Goal: Information Seeking & Learning: Compare options

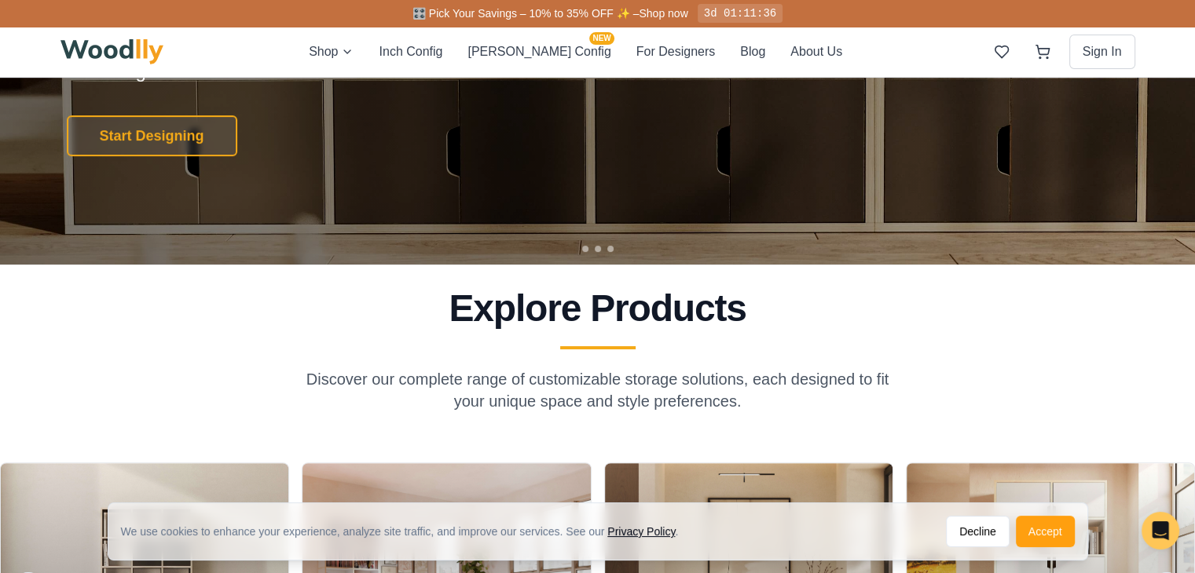
scroll to position [286, 0]
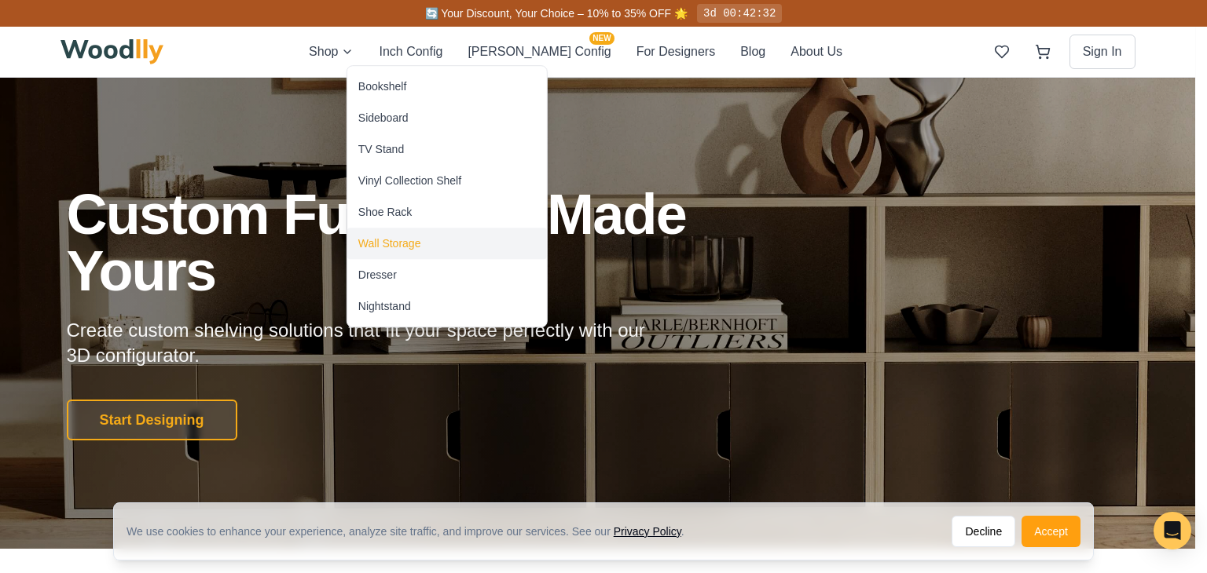
click at [428, 240] on div "Wall Storage" at bounding box center [447, 243] width 200 height 31
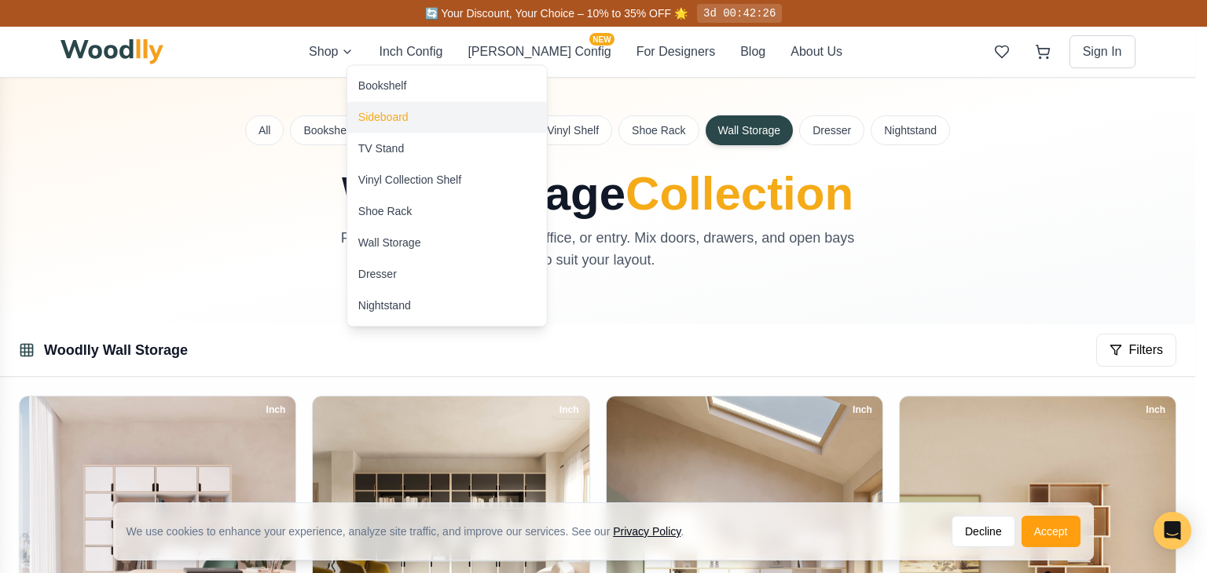
click at [403, 125] on div "Sideboard" at bounding box center [447, 116] width 200 height 31
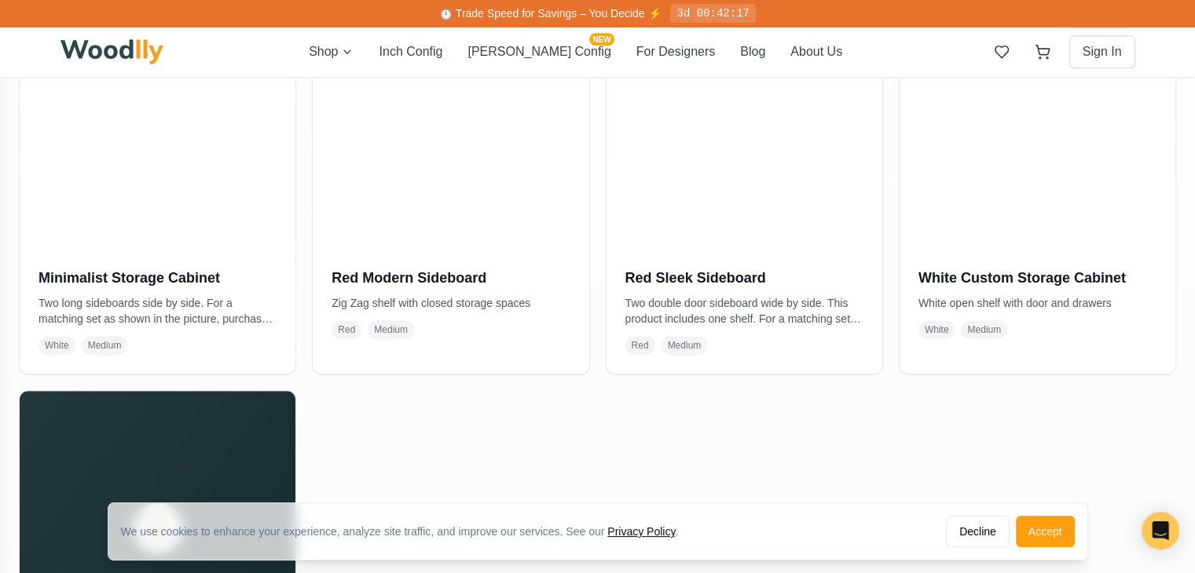
scroll to position [1244, 0]
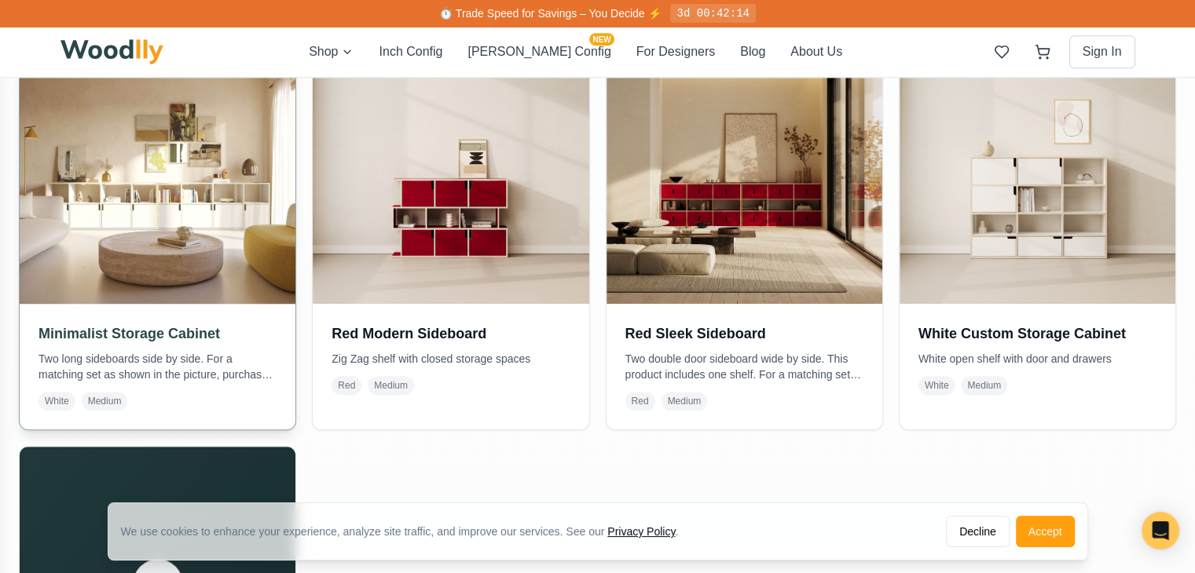
click at [142, 236] on img at bounding box center [158, 166] width 290 height 290
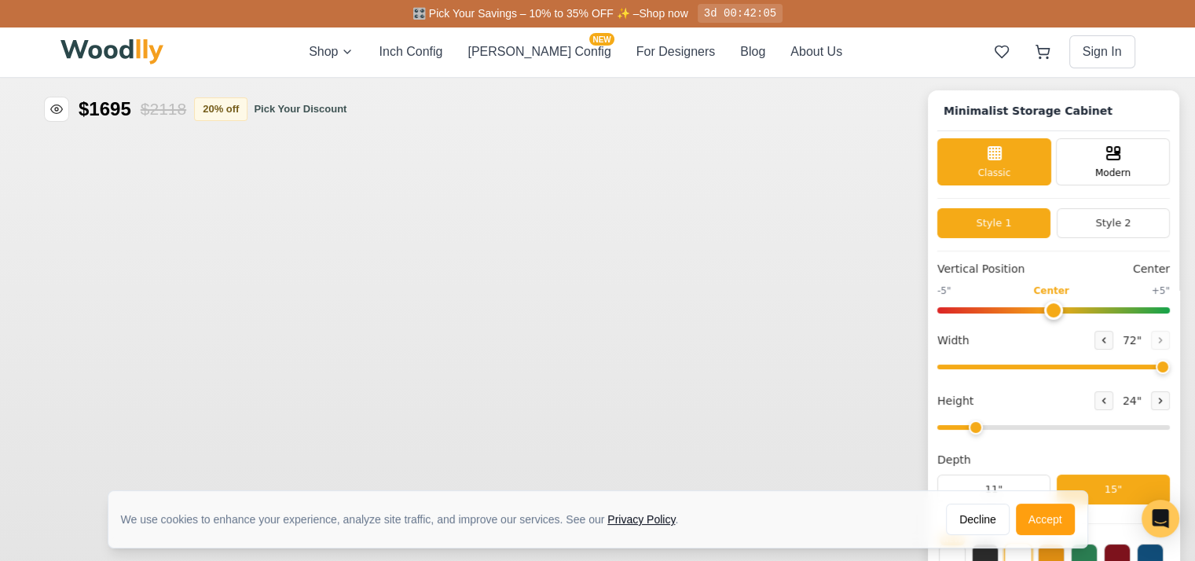
type input "72"
type input "2"
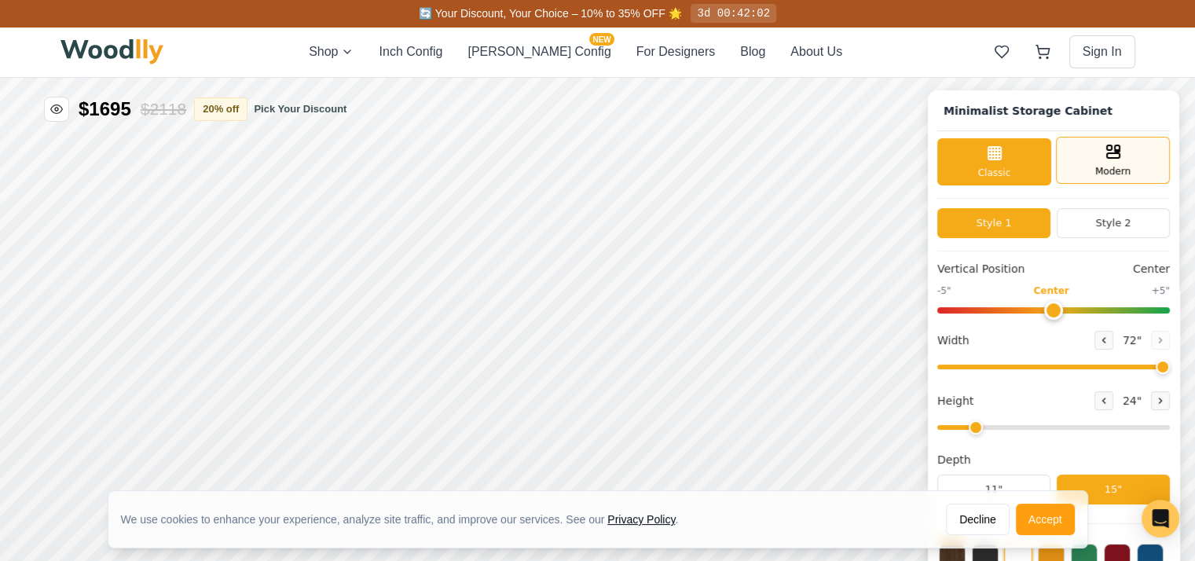
click at [1092, 158] on div "Modern" at bounding box center [1113, 160] width 114 height 47
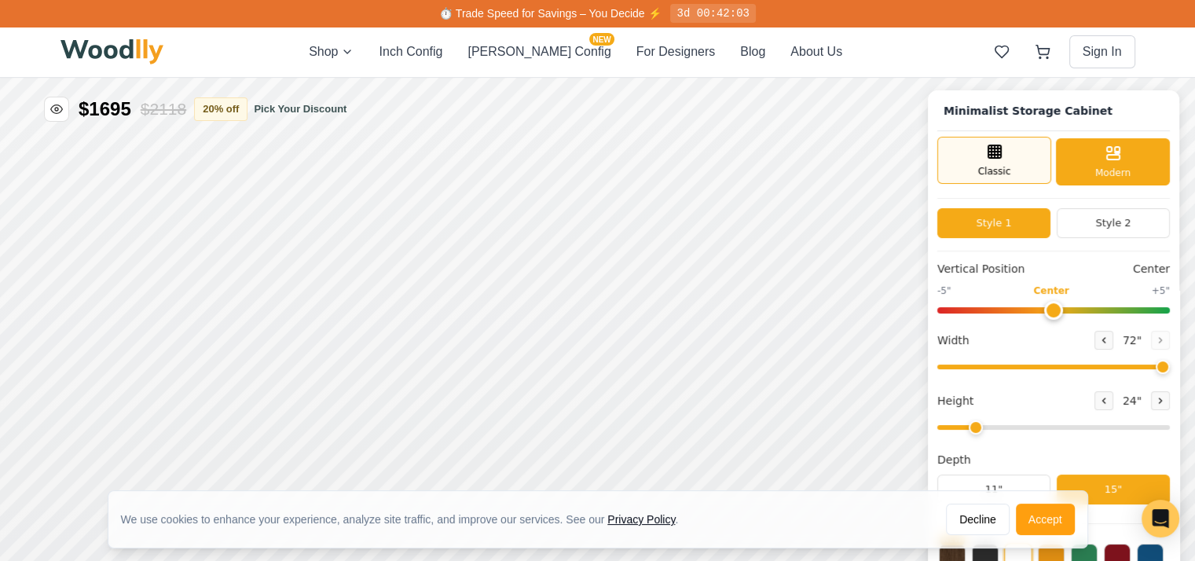
click at [1026, 159] on div "Classic" at bounding box center [994, 160] width 114 height 47
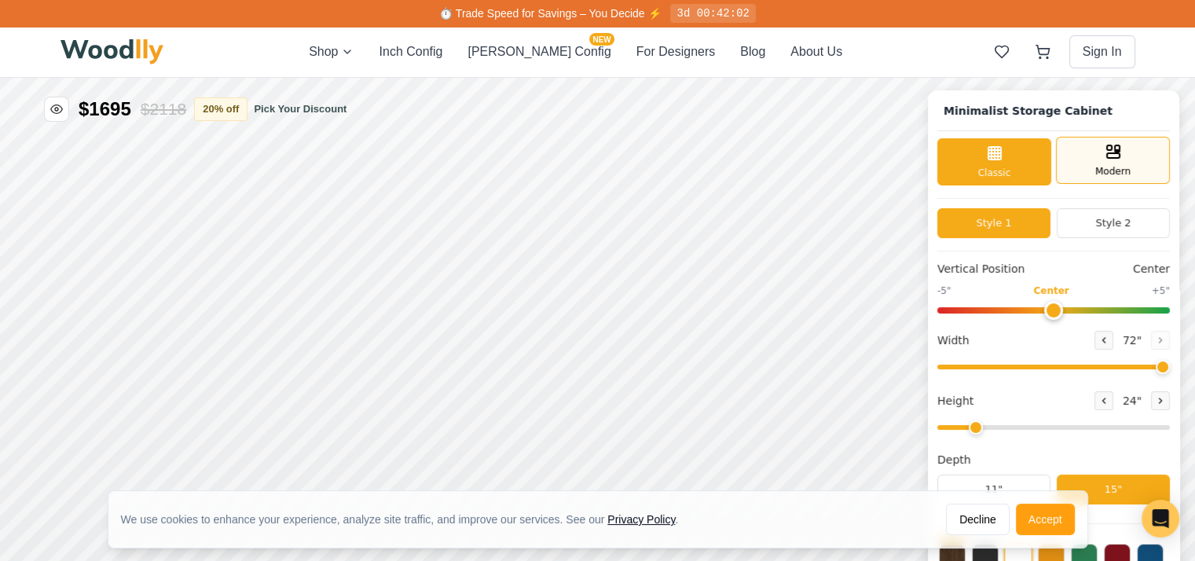
click at [1123, 156] on icon at bounding box center [1113, 151] width 19 height 19
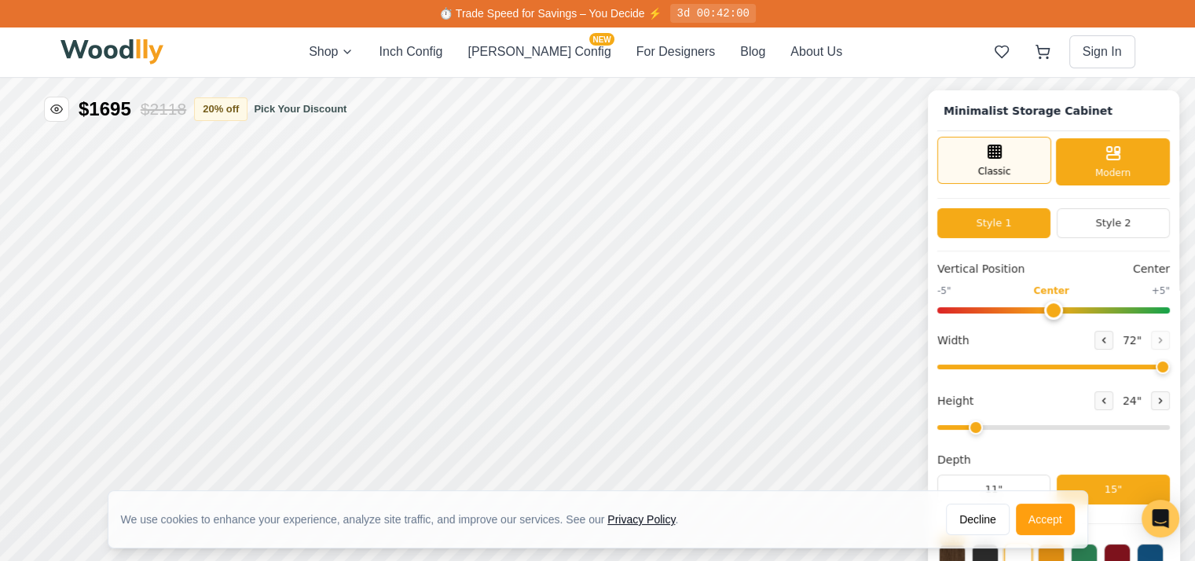
click at [1004, 159] on icon at bounding box center [994, 151] width 19 height 19
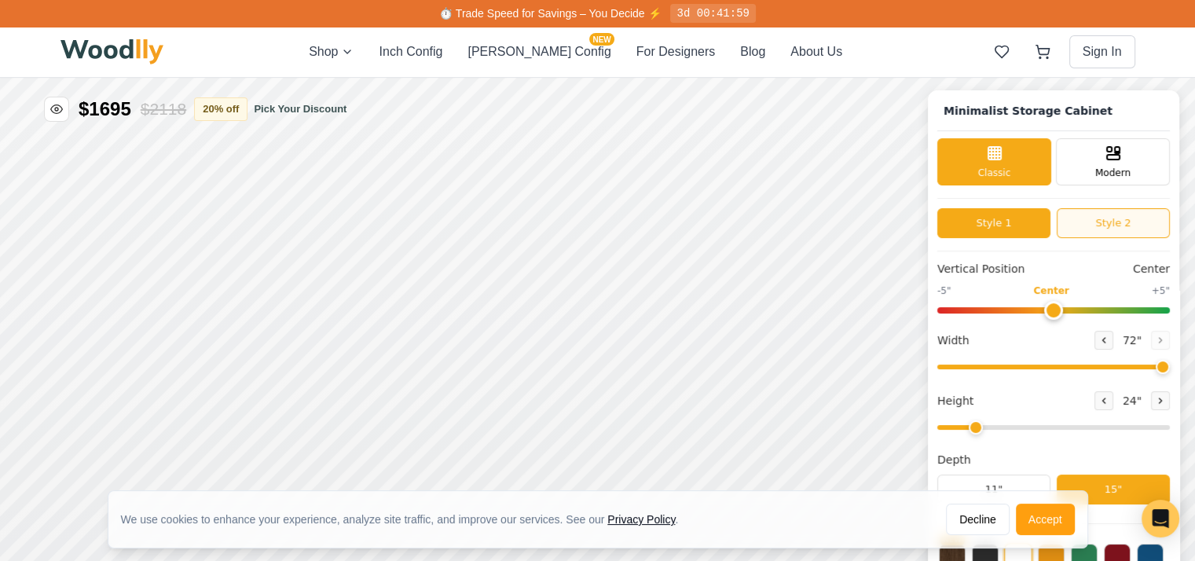
click at [1114, 215] on button "Style 2" at bounding box center [1113, 223] width 113 height 30
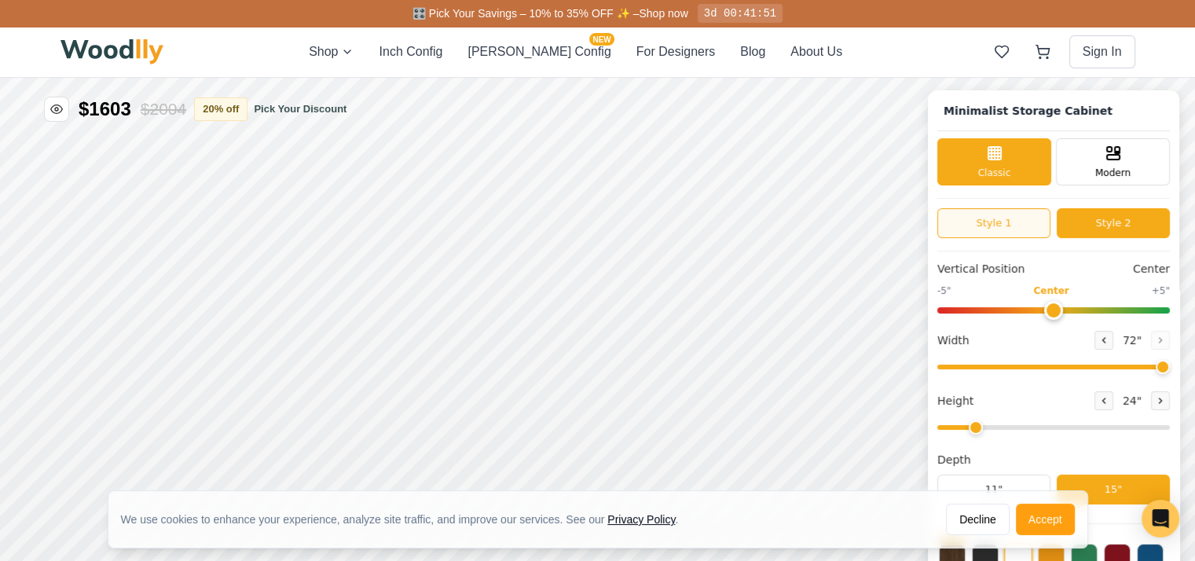
click at [1024, 224] on button "Style 1" at bounding box center [993, 223] width 113 height 30
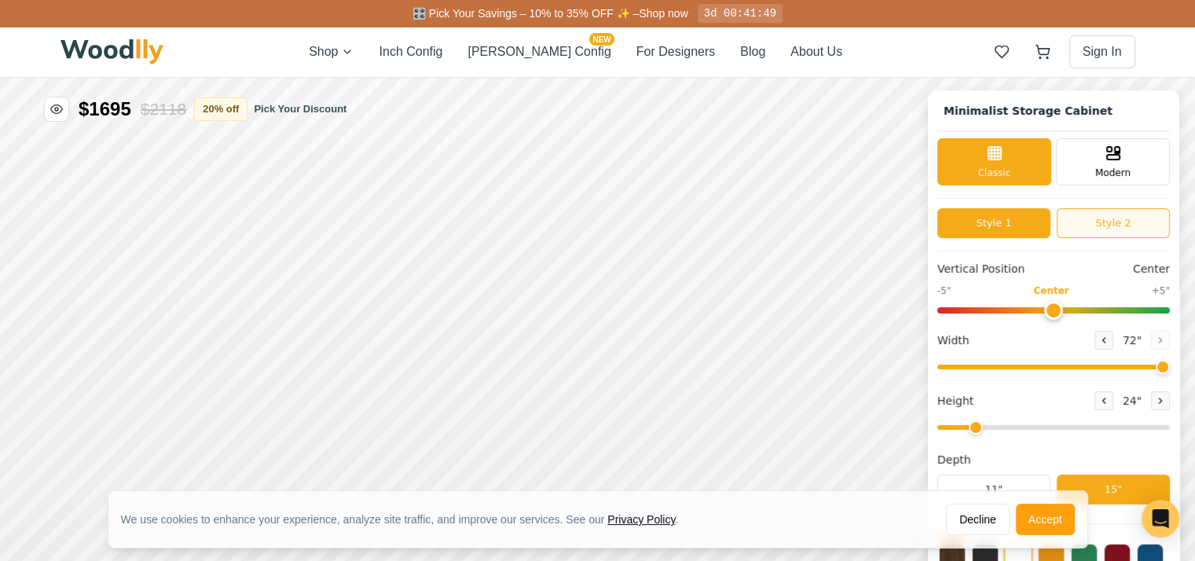
click at [1142, 220] on button "Style 2" at bounding box center [1113, 223] width 113 height 30
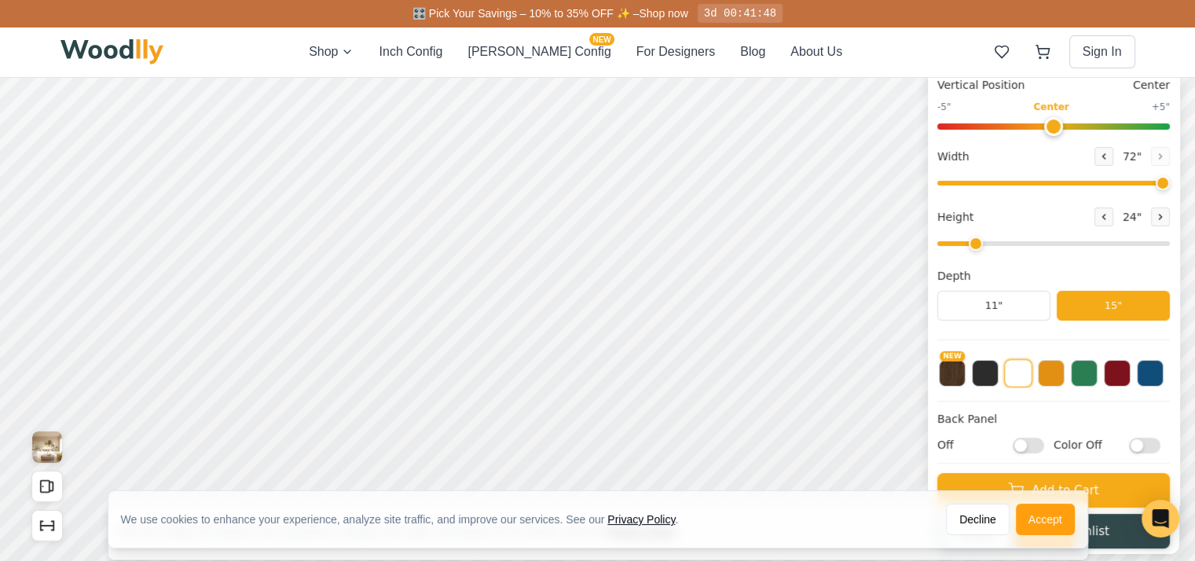
scroll to position [182, 0]
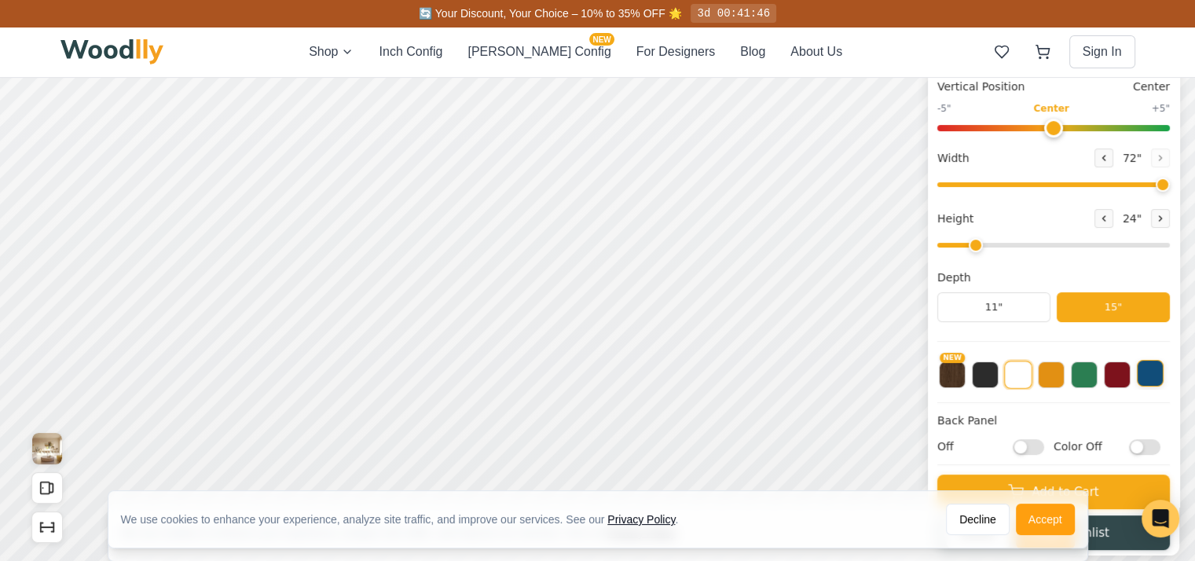
click at [1163, 377] on button at bounding box center [1150, 373] width 27 height 27
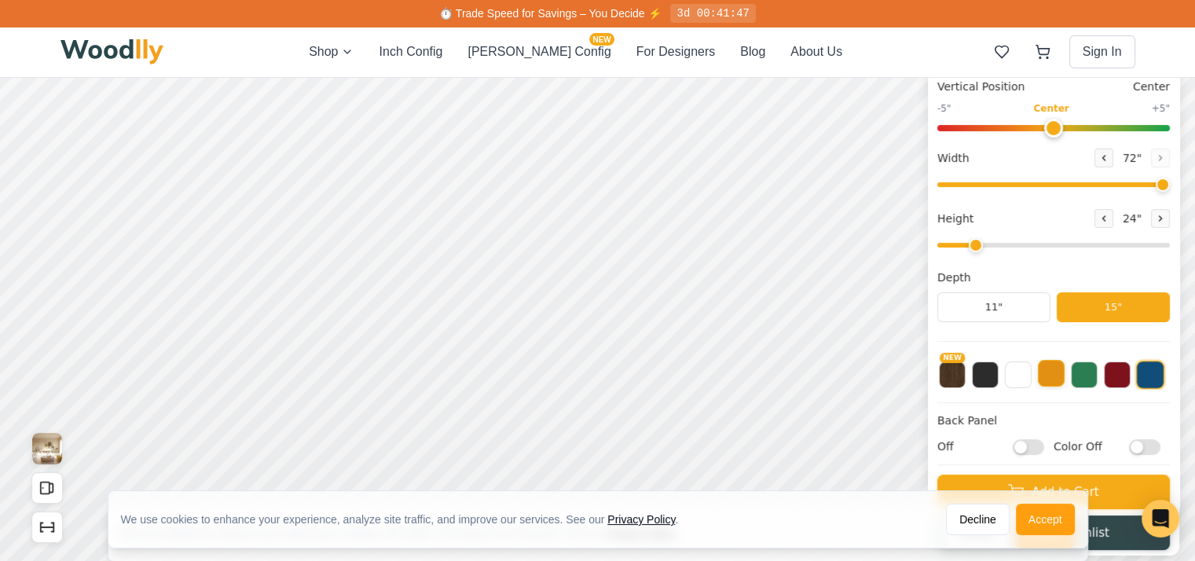
click at [1052, 381] on button at bounding box center [1051, 373] width 27 height 27
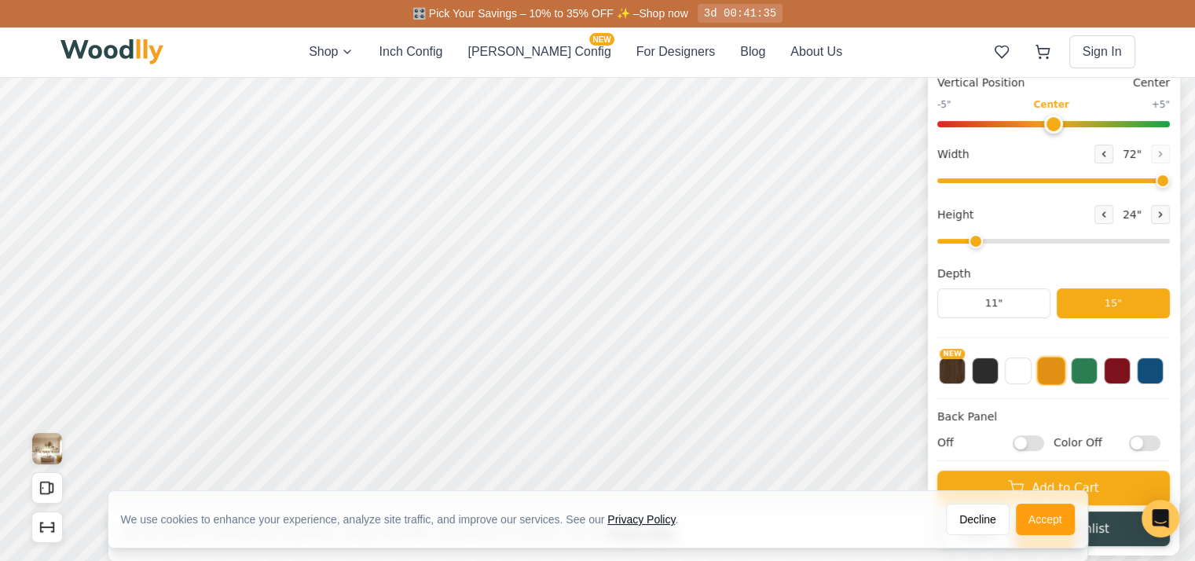
scroll to position [3, 0]
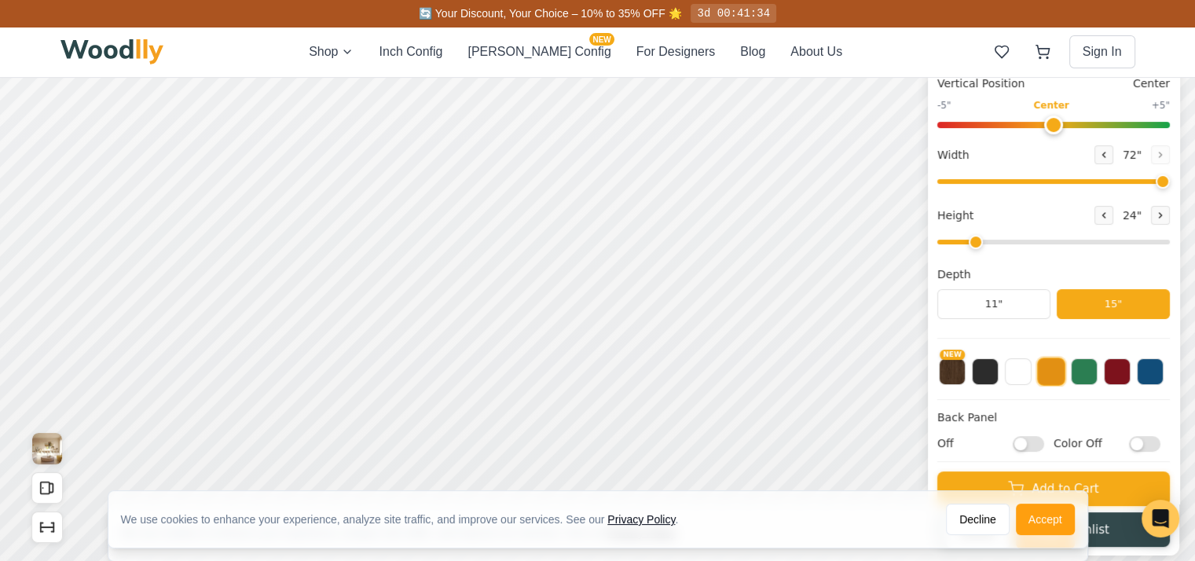
click at [1037, 445] on input "Off" at bounding box center [1028, 444] width 31 height 16
click at [1037, 445] on input "On" at bounding box center [1028, 444] width 31 height 16
checkbox input "false"
click at [1152, 445] on input "Color Off" at bounding box center [1144, 444] width 31 height 16
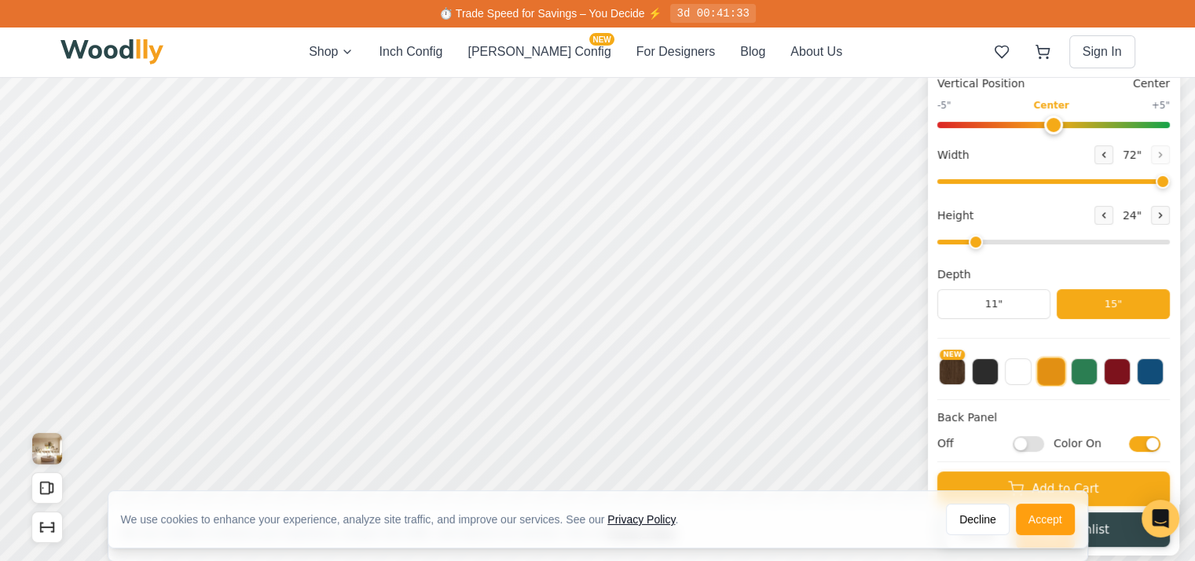
click at [1152, 445] on input "Color On" at bounding box center [1144, 444] width 31 height 16
click at [1152, 445] on input "Color Off" at bounding box center [1144, 444] width 31 height 16
click at [1152, 445] on input "Color On" at bounding box center [1144, 444] width 31 height 16
click at [1152, 445] on input "Color Off" at bounding box center [1144, 444] width 31 height 16
checkbox input "true"
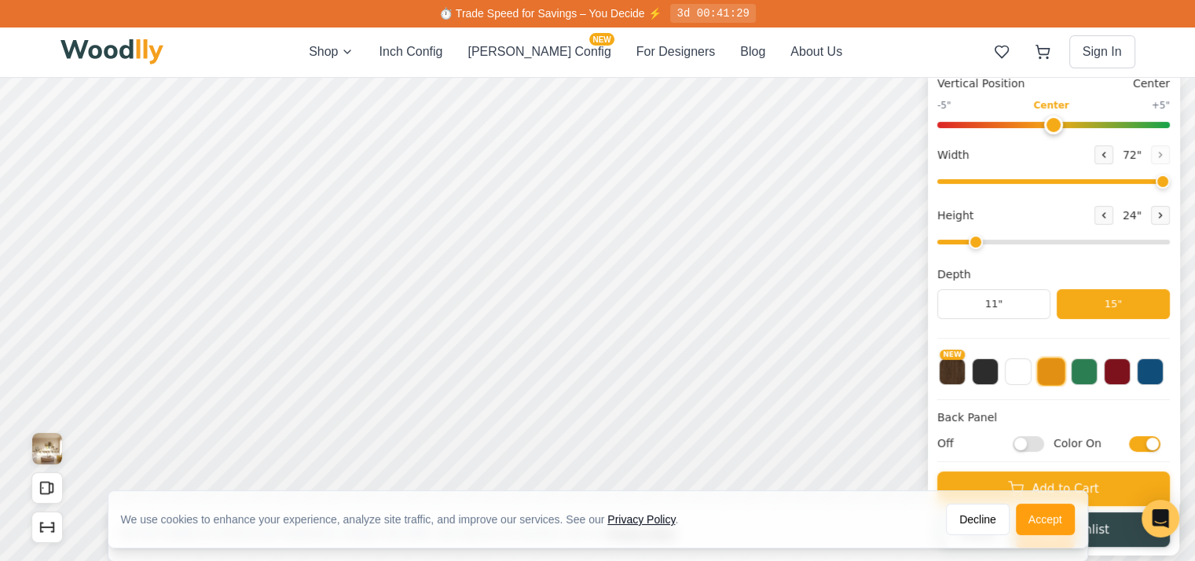
click at [1030, 449] on div "Minimalist Storage Cabinet Classic Modern Style 1 Style 2 Vertical Position Cen…" at bounding box center [1053, 231] width 251 height 647
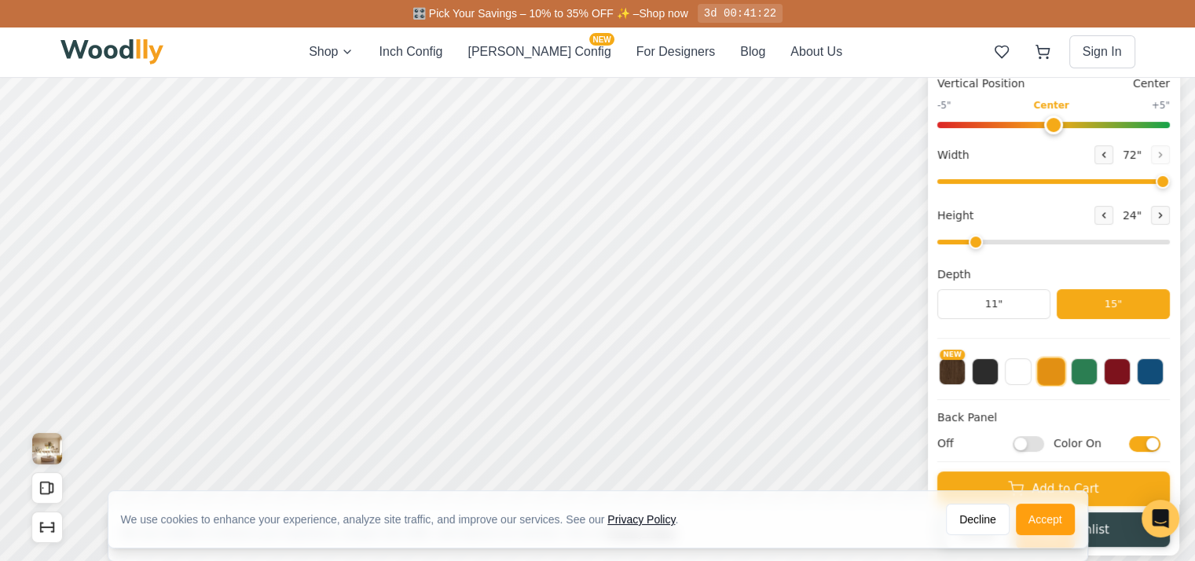
click at [1035, 432] on div "Back Panel Off Color On" at bounding box center [1053, 435] width 233 height 53
click at [1034, 438] on input "Off" at bounding box center [1028, 444] width 31 height 16
checkbox input "true"
click at [1160, 441] on input "Color On" at bounding box center [1144, 444] width 31 height 16
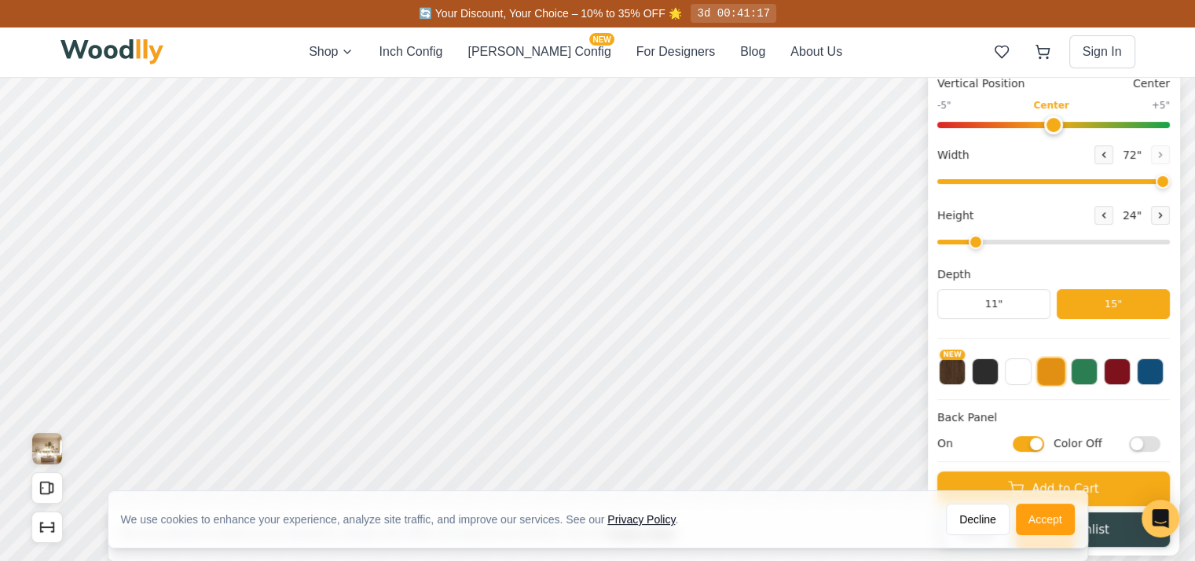
click at [1160, 441] on input "Color Off" at bounding box center [1144, 444] width 31 height 16
click at [1160, 441] on input "Color On" at bounding box center [1144, 444] width 31 height 16
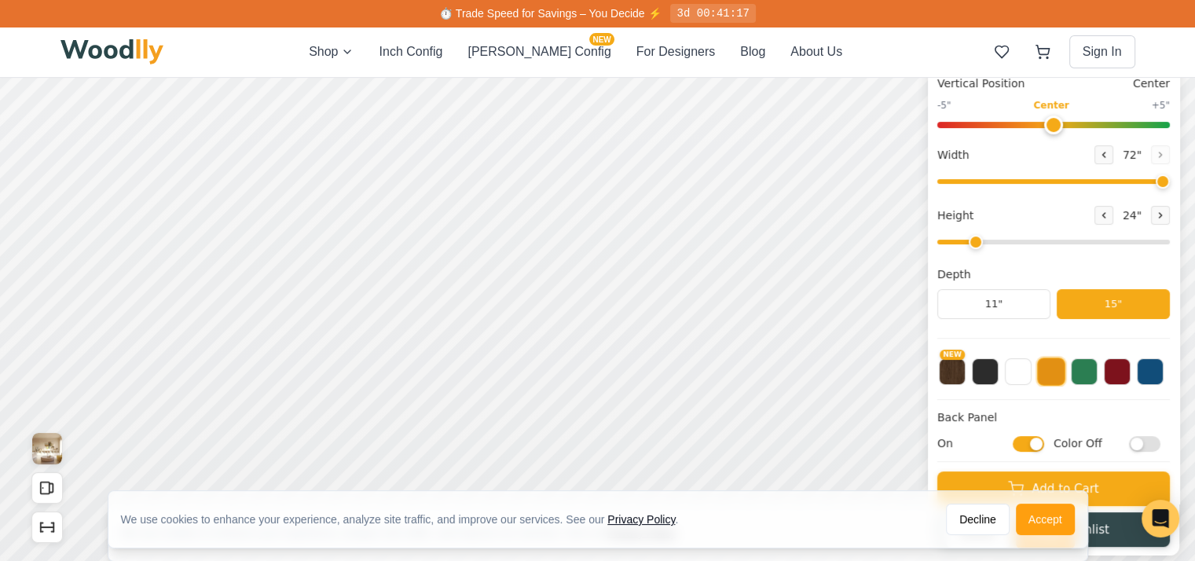
click at [1160, 441] on input "Color Off" at bounding box center [1144, 444] width 31 height 16
checkbox input "true"
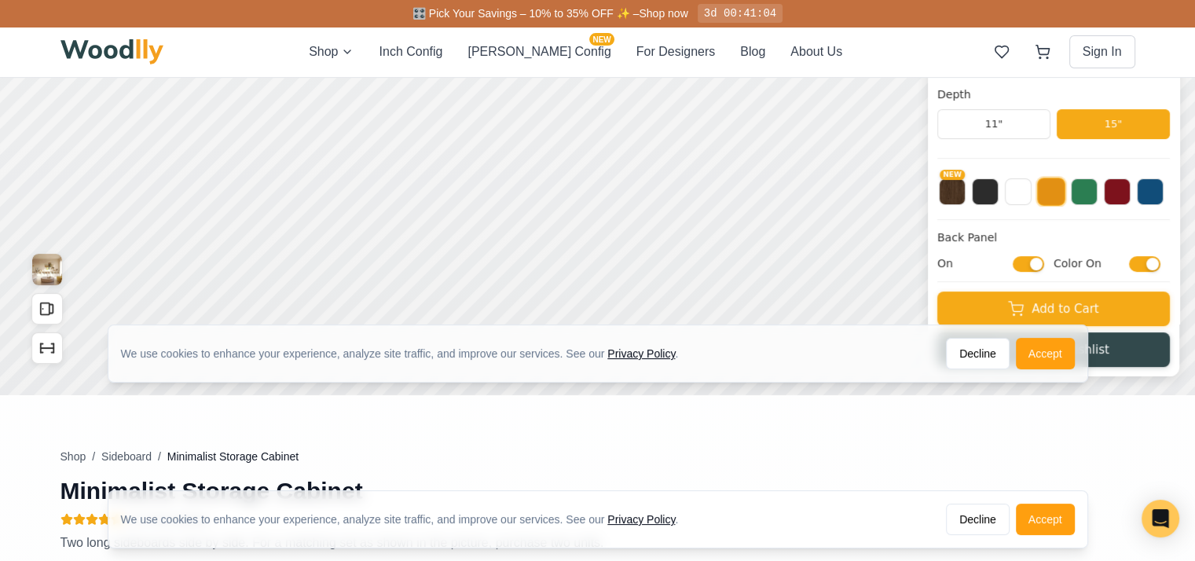
scroll to position [363, 0]
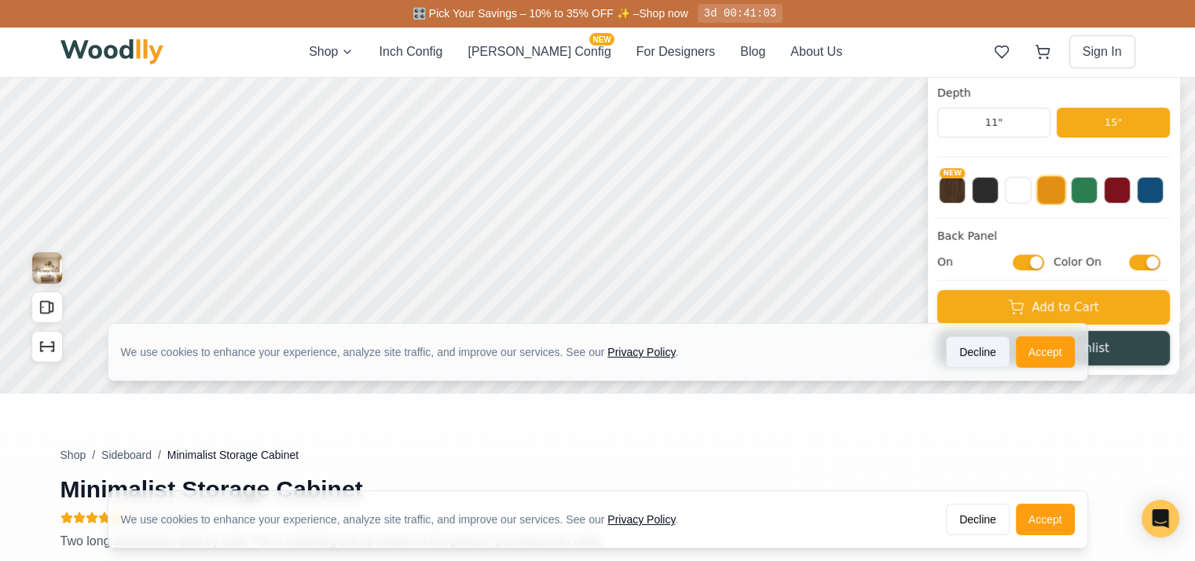
click at [998, 349] on button "Decline" at bounding box center [978, 351] width 64 height 31
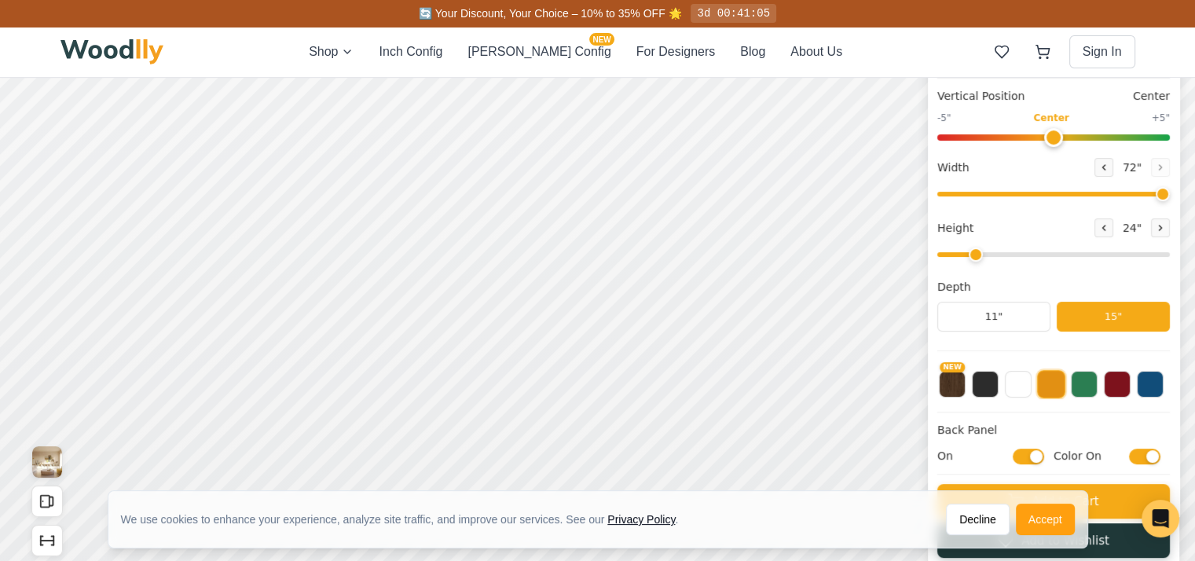
scroll to position [157, 0]
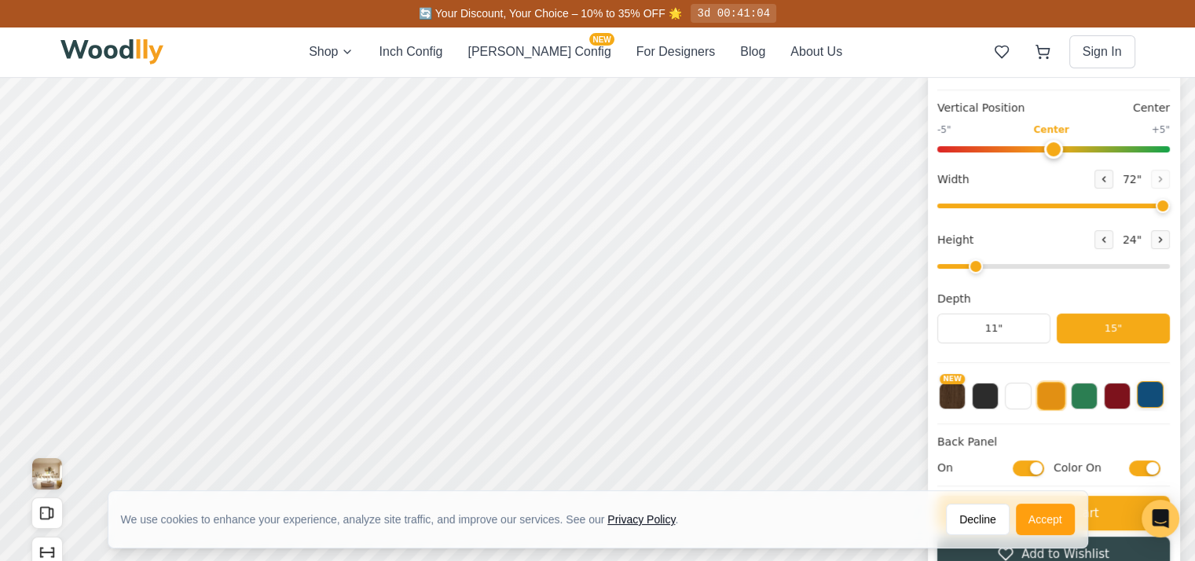
click at [1158, 396] on button at bounding box center [1150, 394] width 27 height 27
click at [1061, 406] on button at bounding box center [1051, 394] width 27 height 27
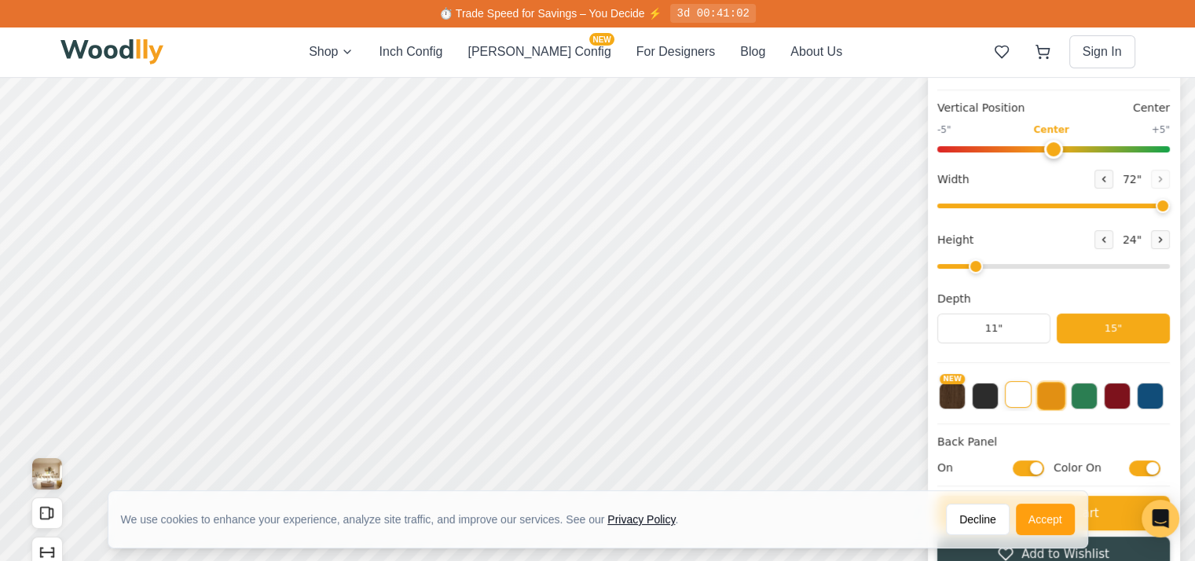
click at [1031, 398] on button at bounding box center [1018, 394] width 27 height 27
click at [1059, 401] on button at bounding box center [1051, 394] width 27 height 27
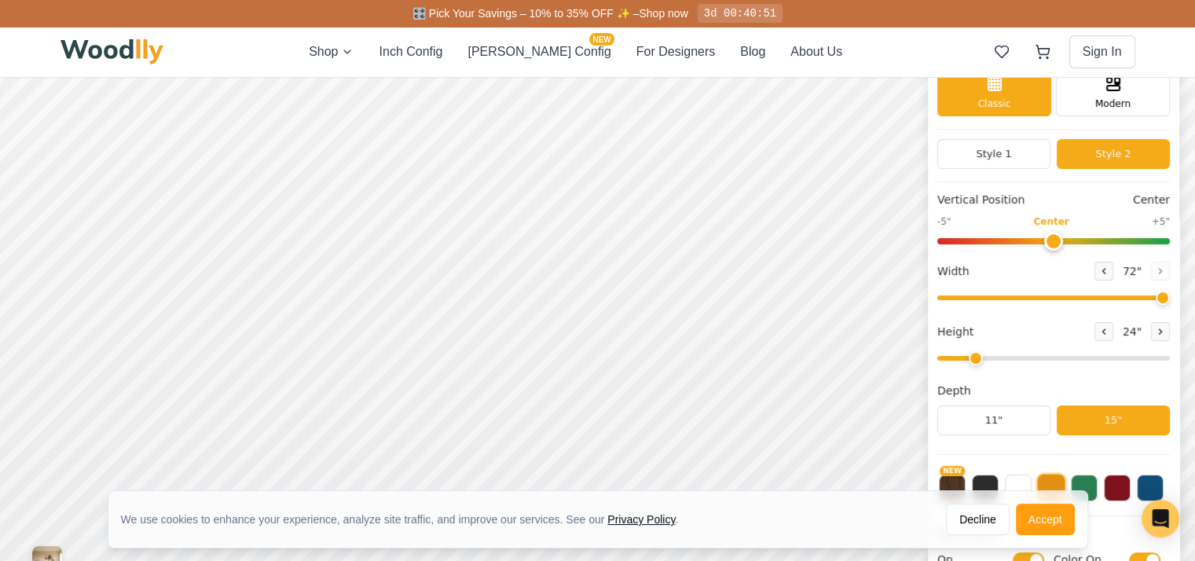
scroll to position [31, 0]
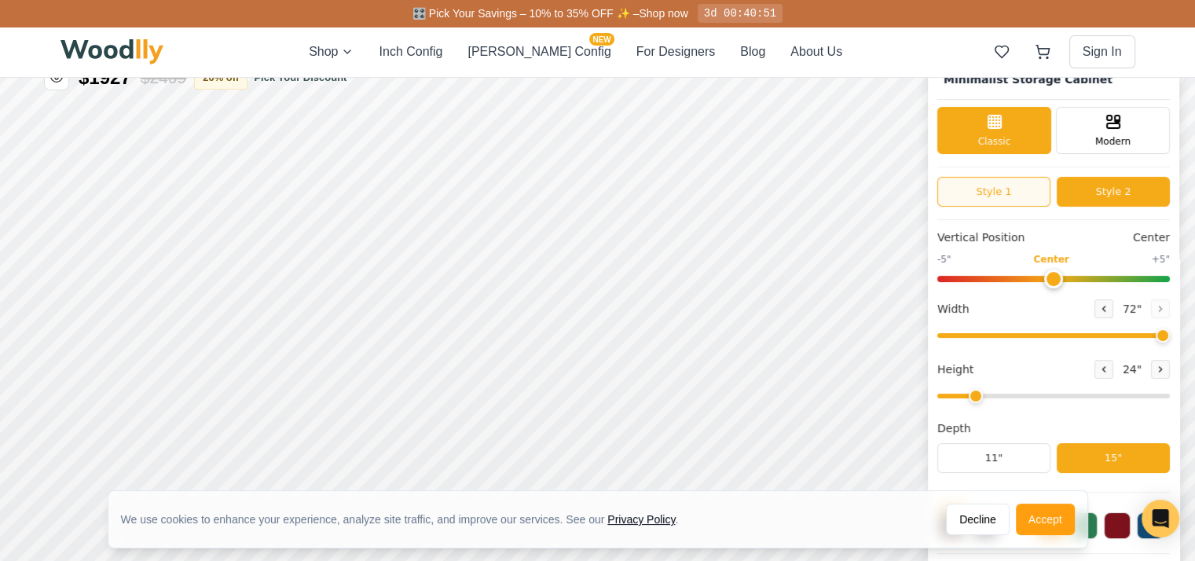
click at [1003, 188] on button "Style 1" at bounding box center [993, 192] width 113 height 30
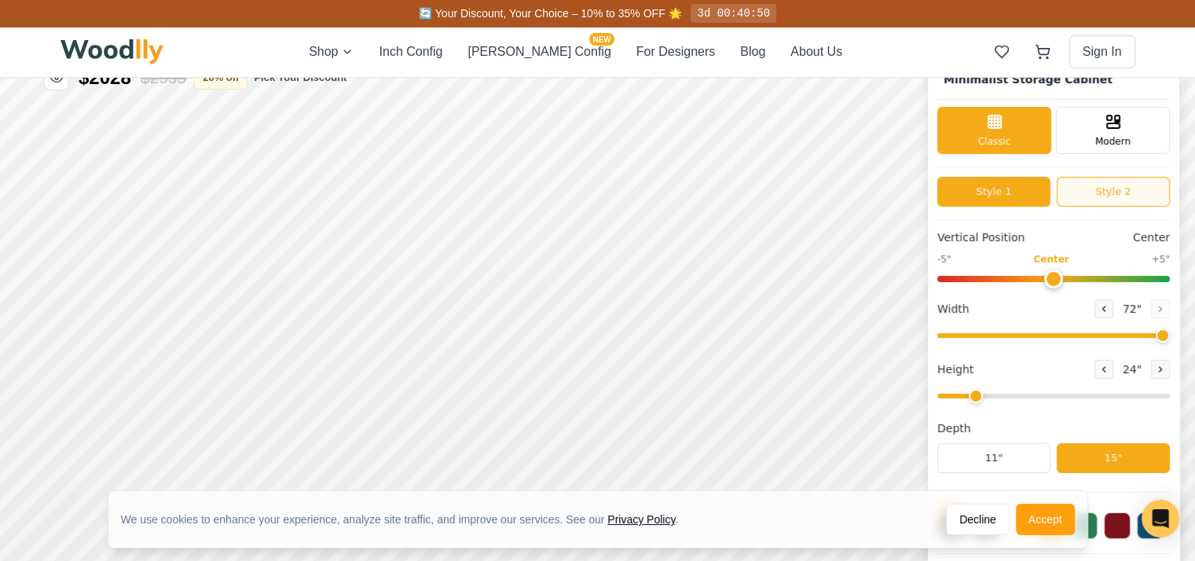
click at [1123, 189] on button "Style 2" at bounding box center [1113, 192] width 113 height 30
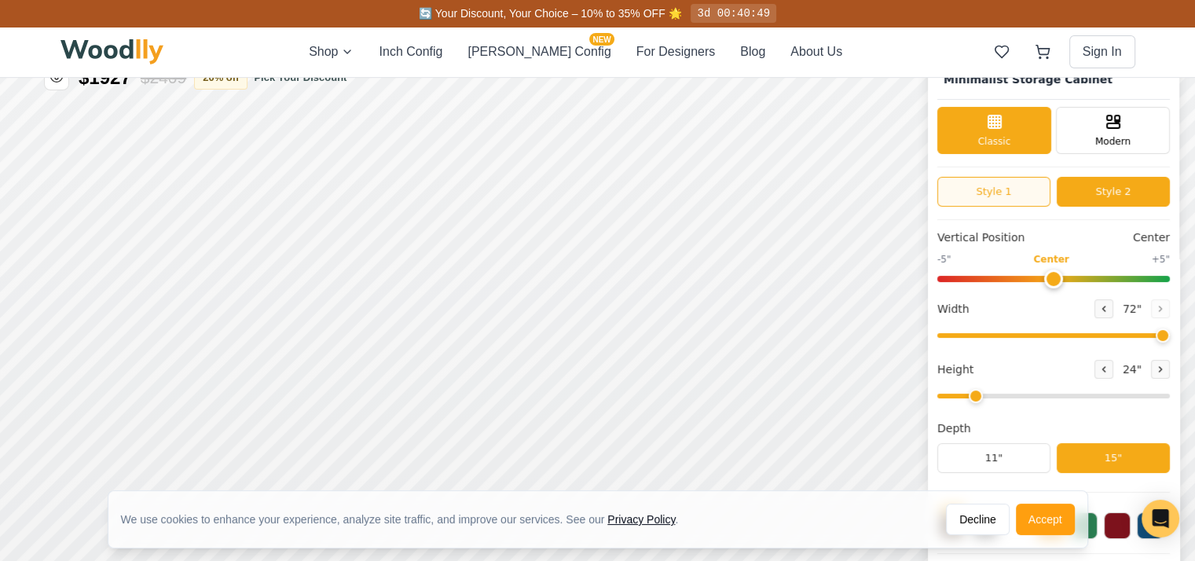
click at [1034, 193] on button "Style 1" at bounding box center [993, 192] width 113 height 30
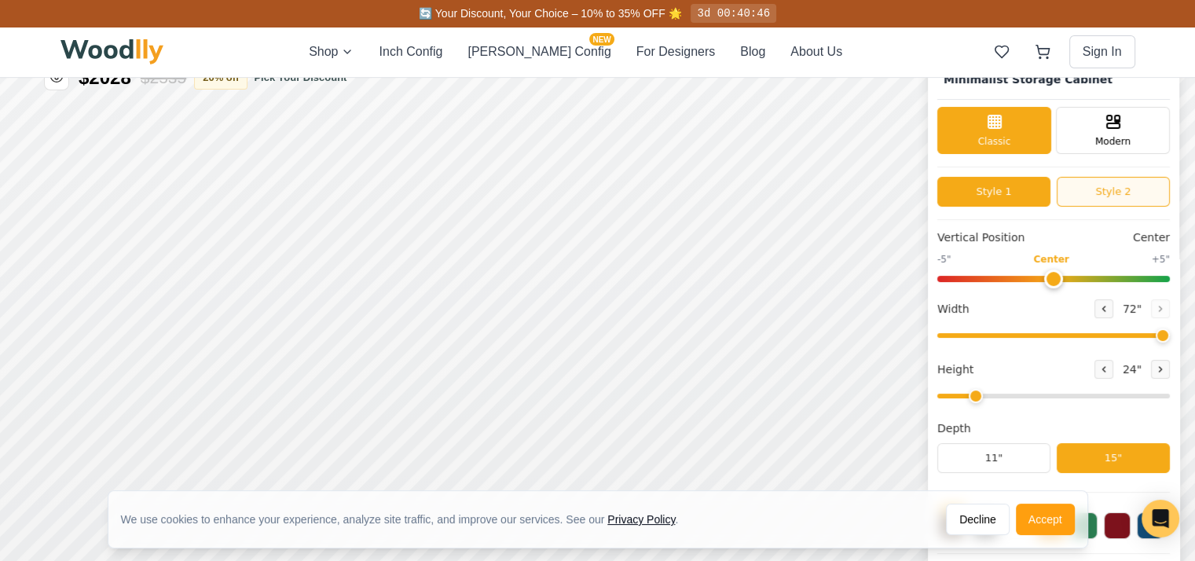
click at [1105, 194] on button "Style 2" at bounding box center [1113, 192] width 113 height 30
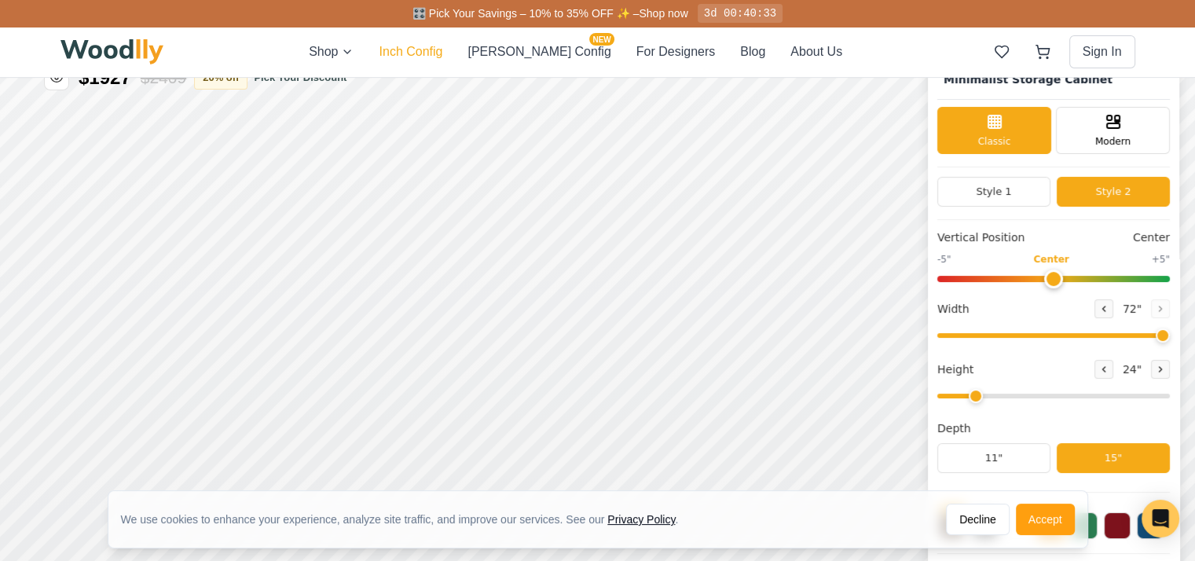
click at [423, 54] on button "Inch Config" at bounding box center [411, 51] width 64 height 19
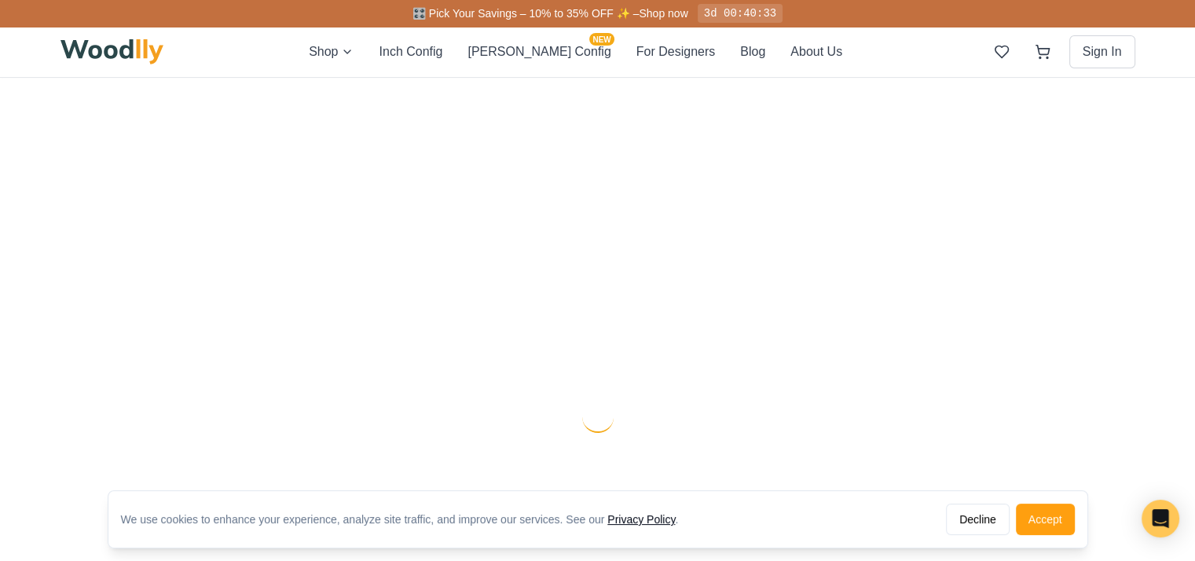
click at [394, 50] on div "Shop Inch Config [PERSON_NAME] Config NEW For Designers Blog About Us" at bounding box center [575, 51] width 533 height 19
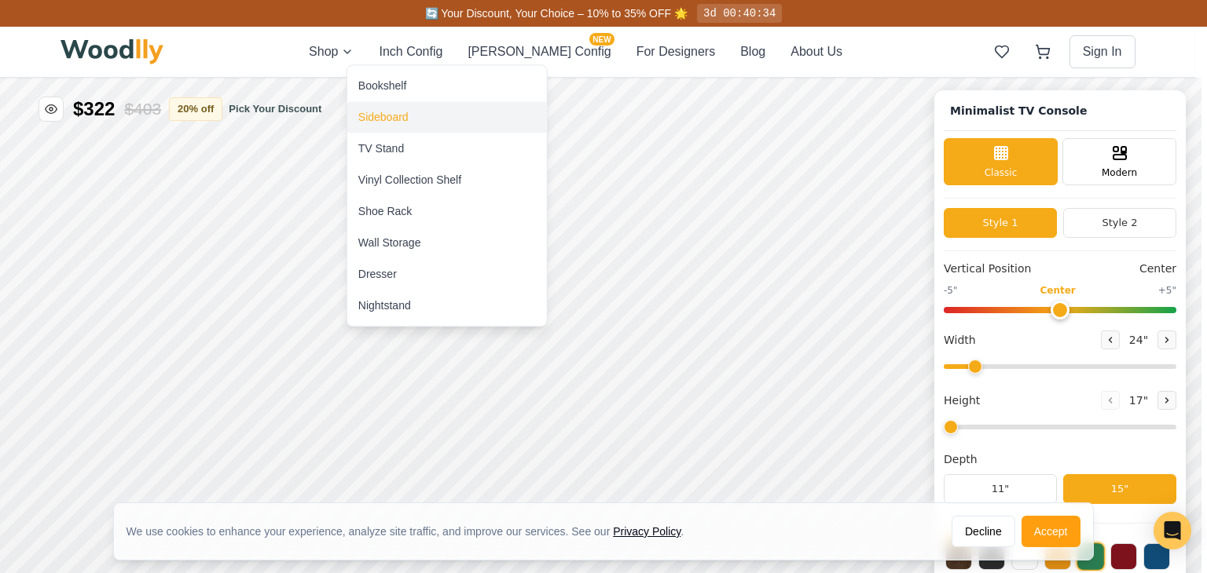
type input "63"
type input "2"
click at [386, 117] on div "Sideboard" at bounding box center [383, 117] width 50 height 16
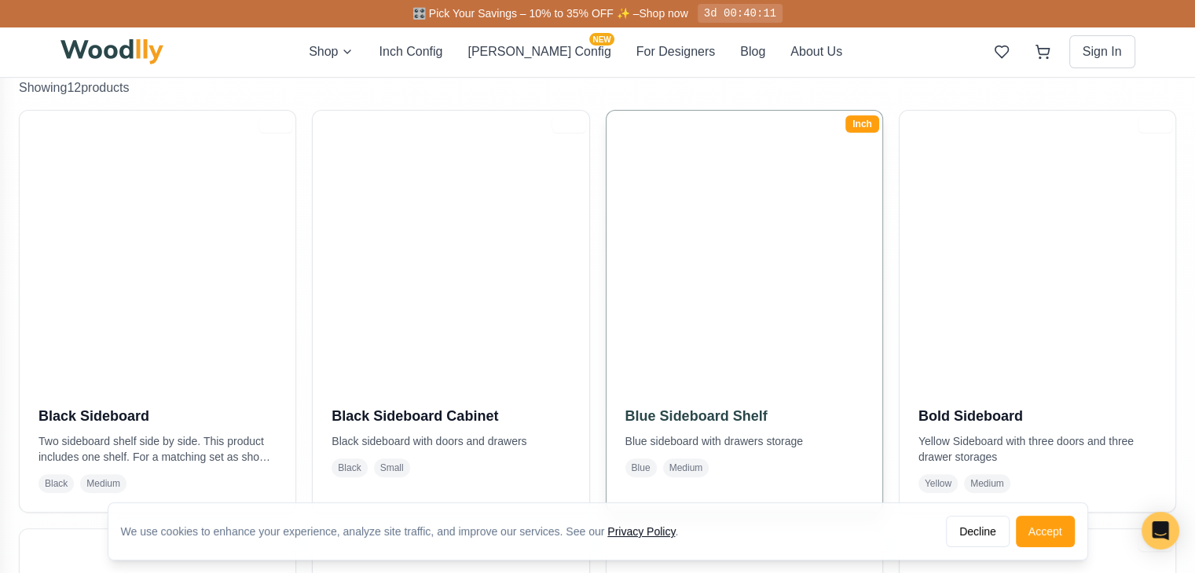
scroll to position [344, 0]
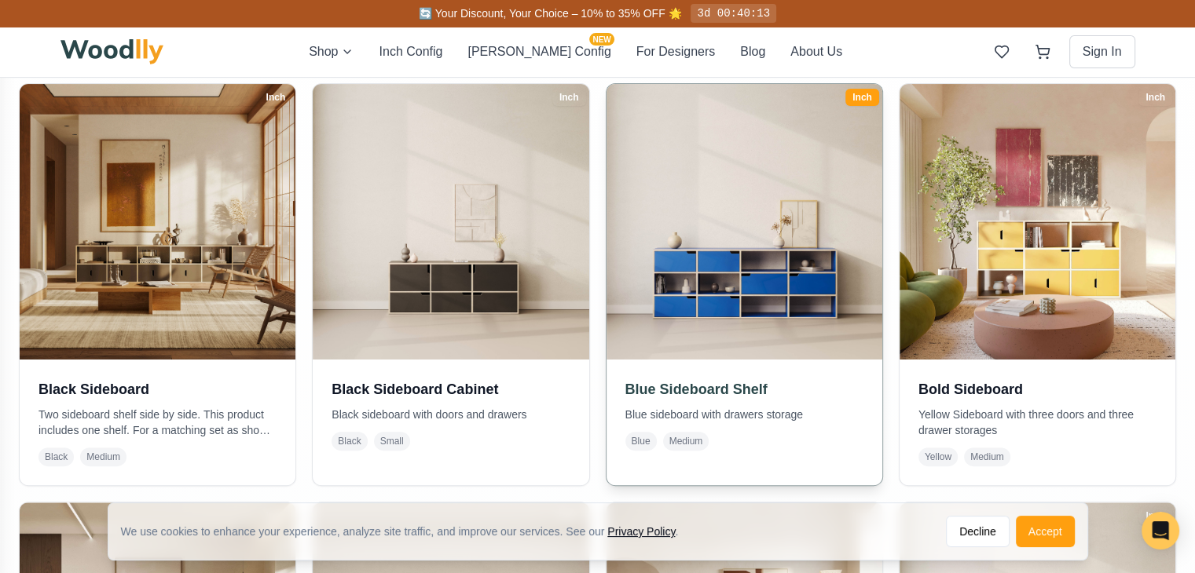
click at [738, 211] on img at bounding box center [744, 222] width 290 height 290
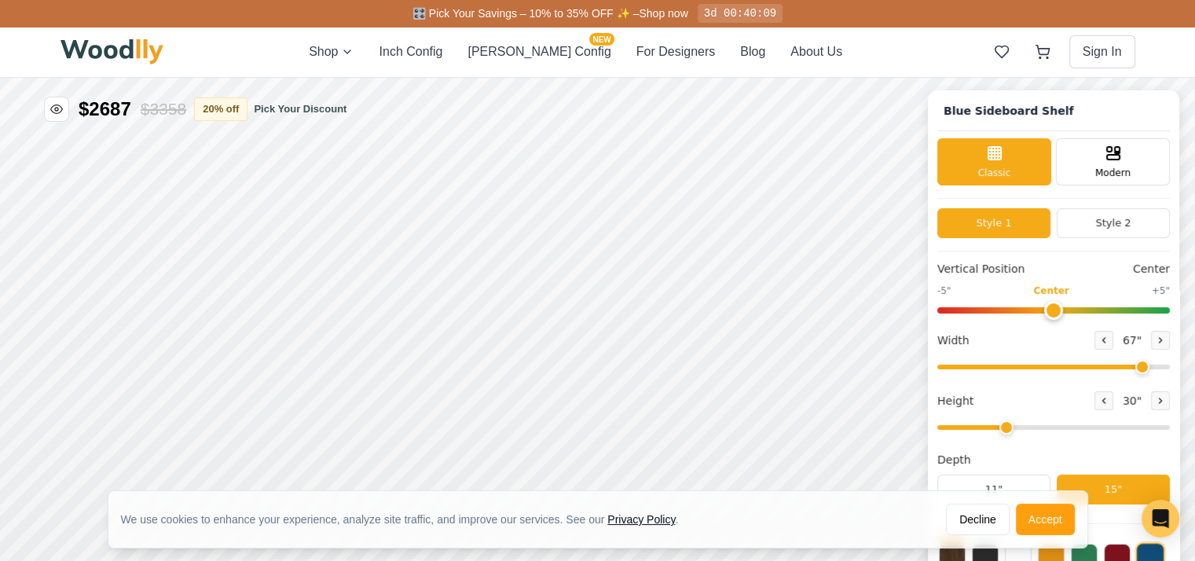
type input "67"
type input "3"
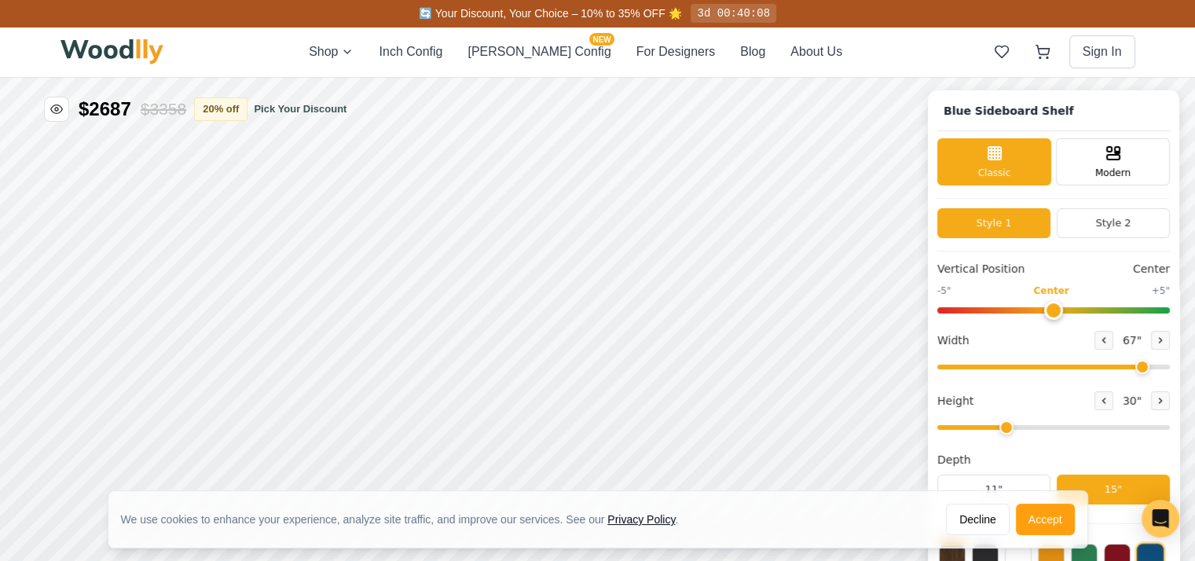
scroll to position [137, 0]
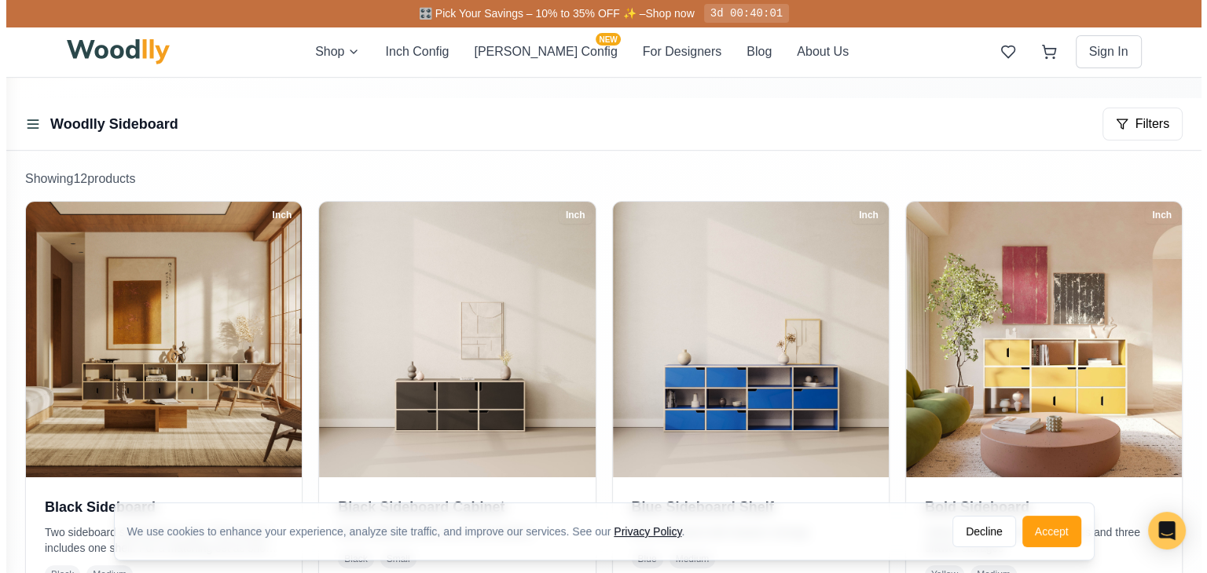
scroll to position [229, 0]
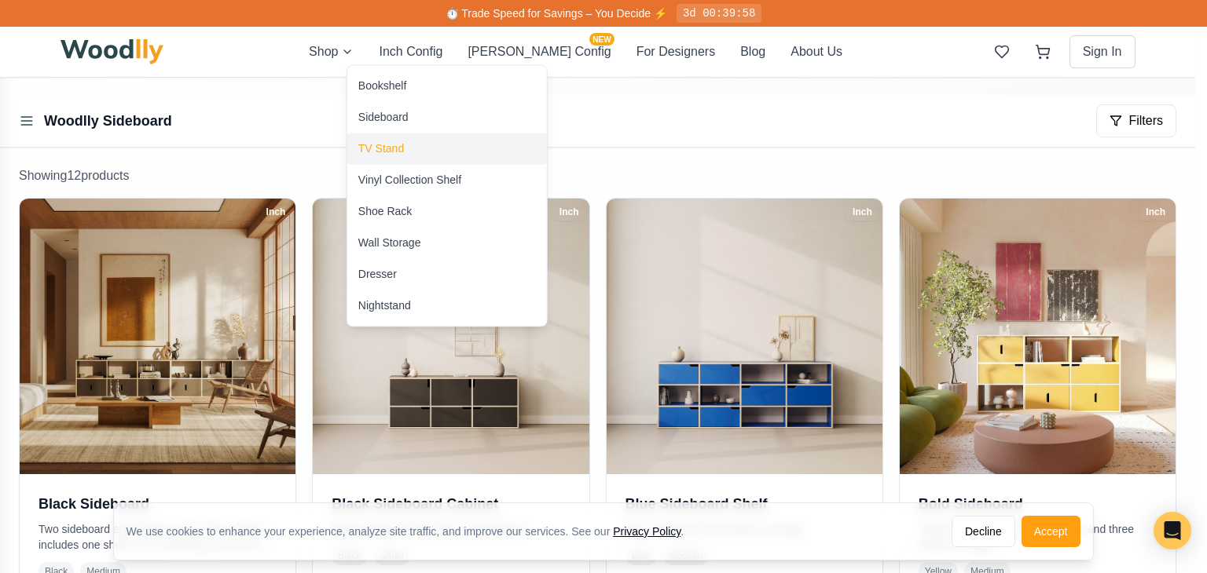
click at [402, 159] on div "TV Stand" at bounding box center [447, 148] width 200 height 31
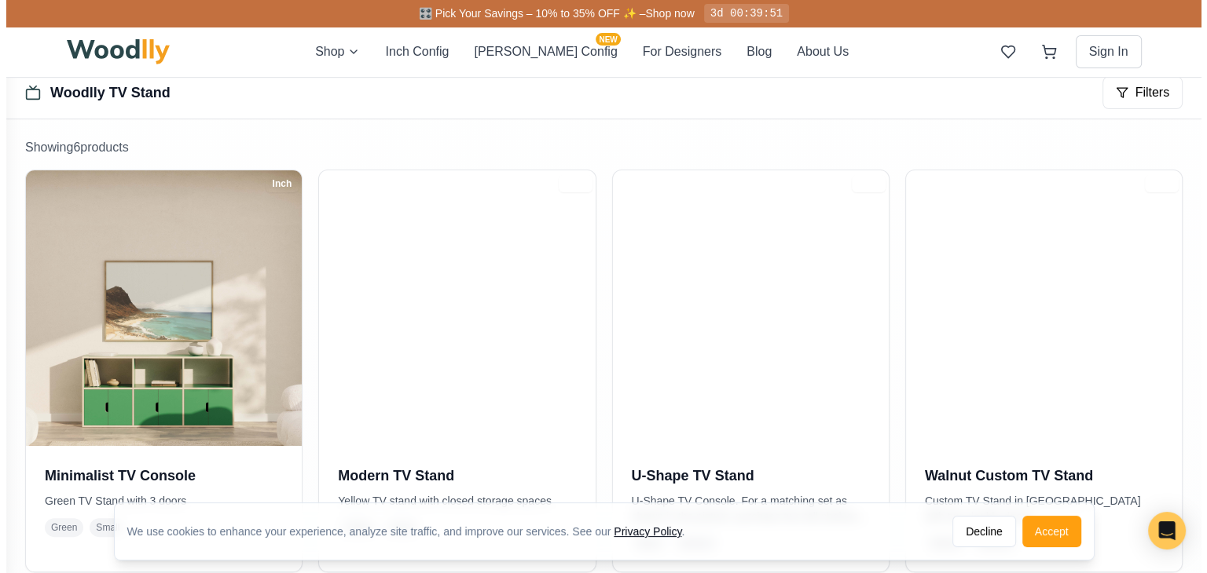
scroll to position [284, 0]
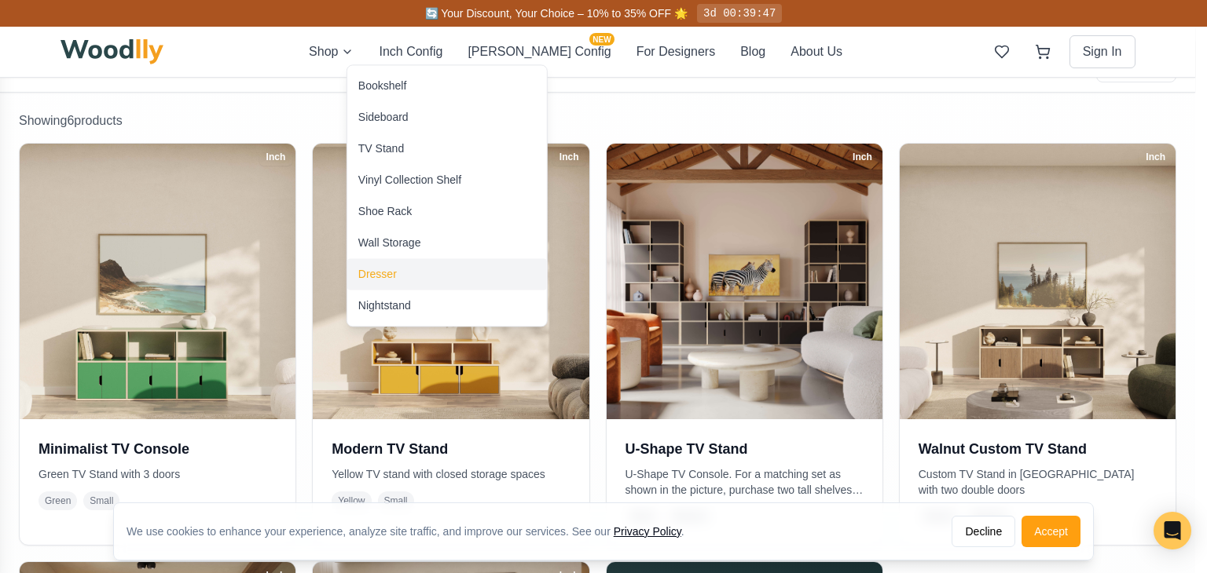
click at [379, 269] on div "Dresser" at bounding box center [377, 274] width 38 height 16
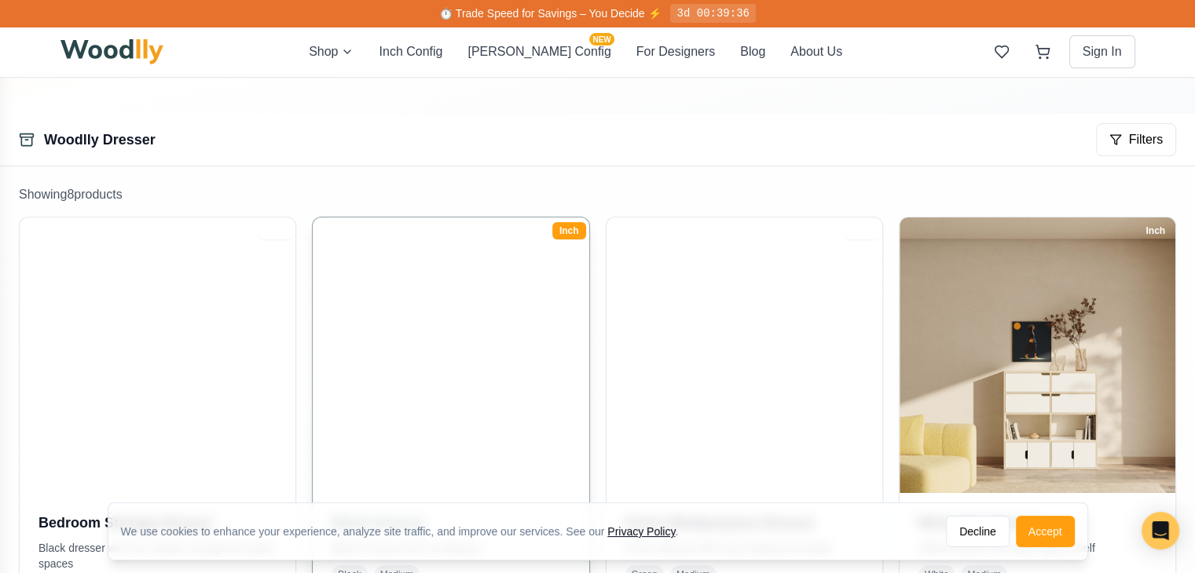
scroll to position [116, 0]
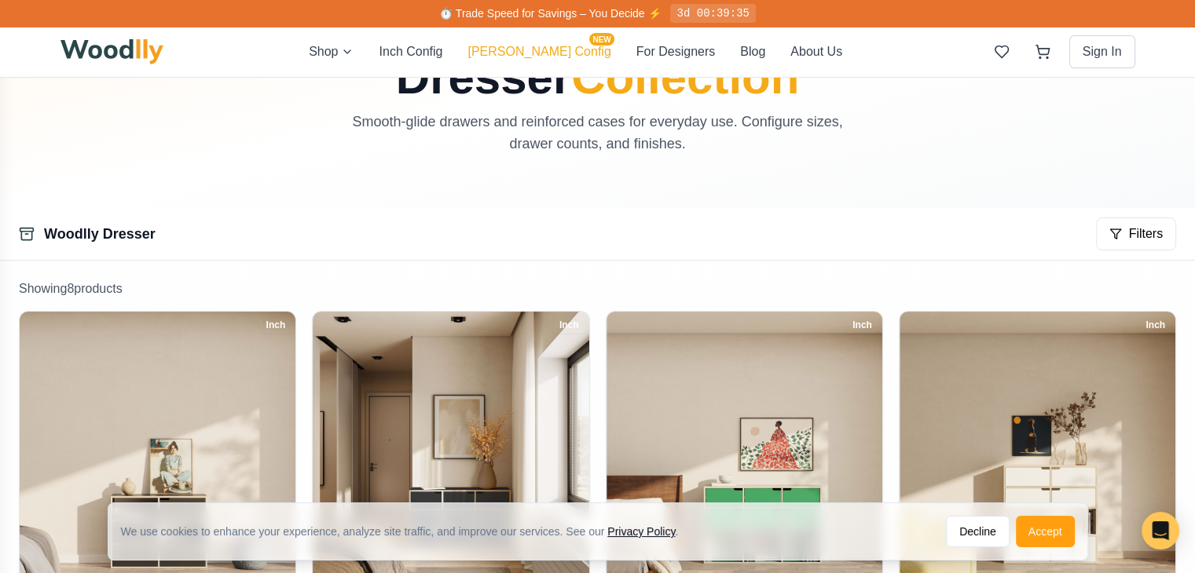
click at [589, 44] on span "NEW" at bounding box center [601, 39] width 24 height 13
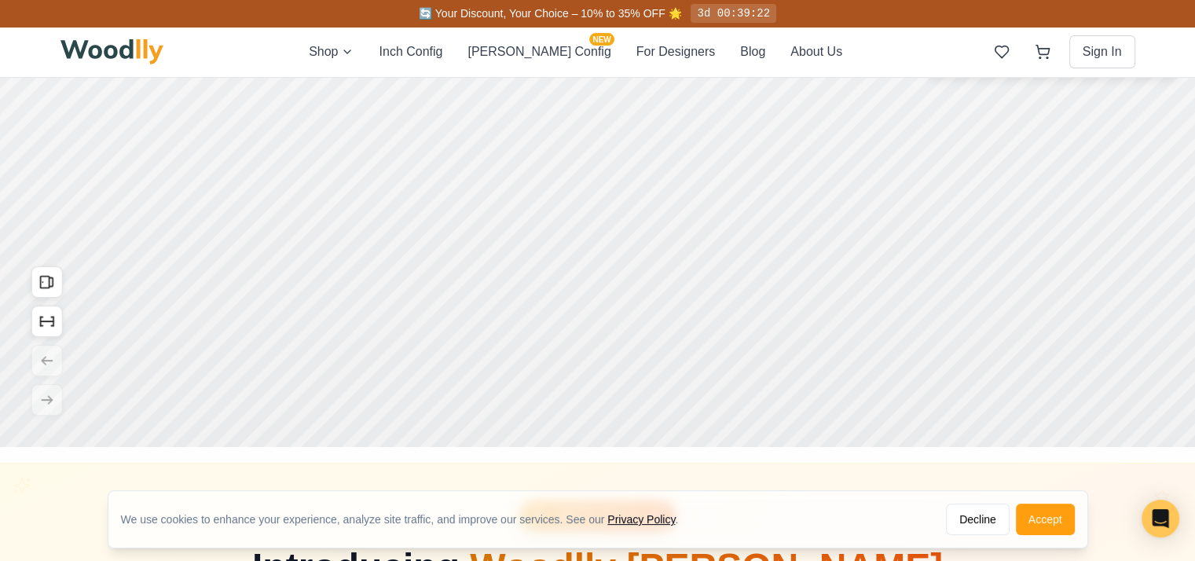
scroll to position [313, 0]
